Goal: Task Accomplishment & Management: Use online tool/utility

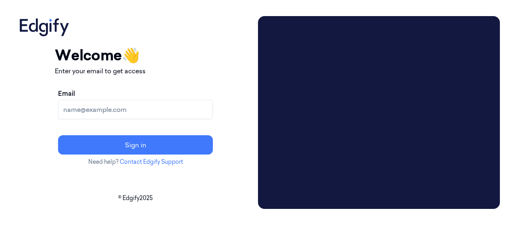
click at [177, 115] on input "Email" at bounding box center [135, 109] width 155 height 19
paste input "[PERSON_NAME][EMAIL_ADDRESS][DOMAIN_NAME]"
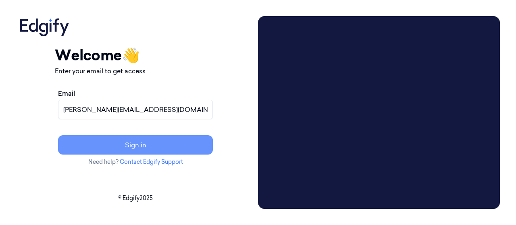
type input "[PERSON_NAME][EMAIL_ADDRESS][DOMAIN_NAME]"
click at [181, 144] on button "Sign in" at bounding box center [135, 144] width 155 height 19
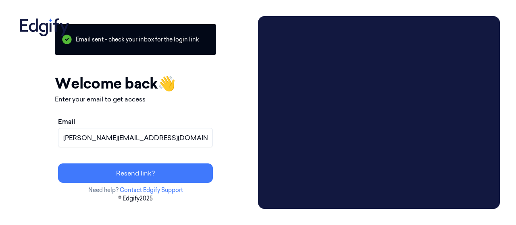
click at [255, 139] on div "Your session expired - please log in again Email sent - check your inbox for th…" at bounding box center [135, 112] width 239 height 193
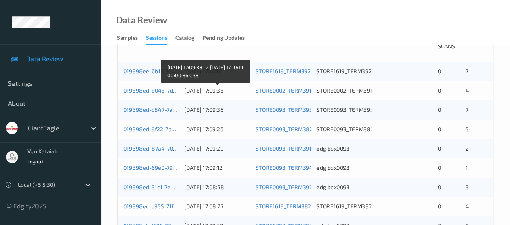
scroll to position [189, 0]
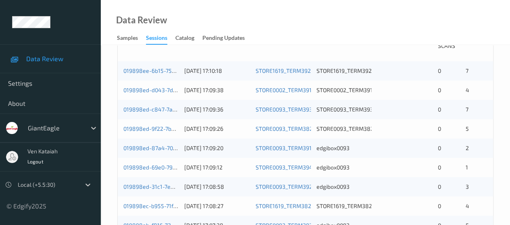
click at [409, 27] on div "Data Review Samples Sessions Catalog Pending Updates" at bounding box center [305, 22] width 409 height 45
click at [409, 28] on div "Data Review Samples Sessions Catalog Pending Updates" at bounding box center [305, 22] width 409 height 45
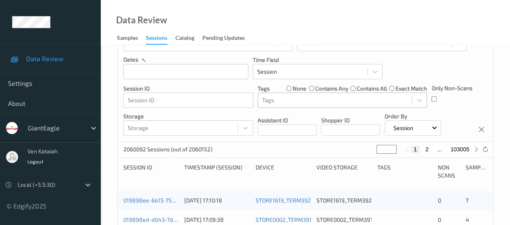
scroll to position [0, 0]
